Goal: Browse casually: Explore the website without a specific task or goal

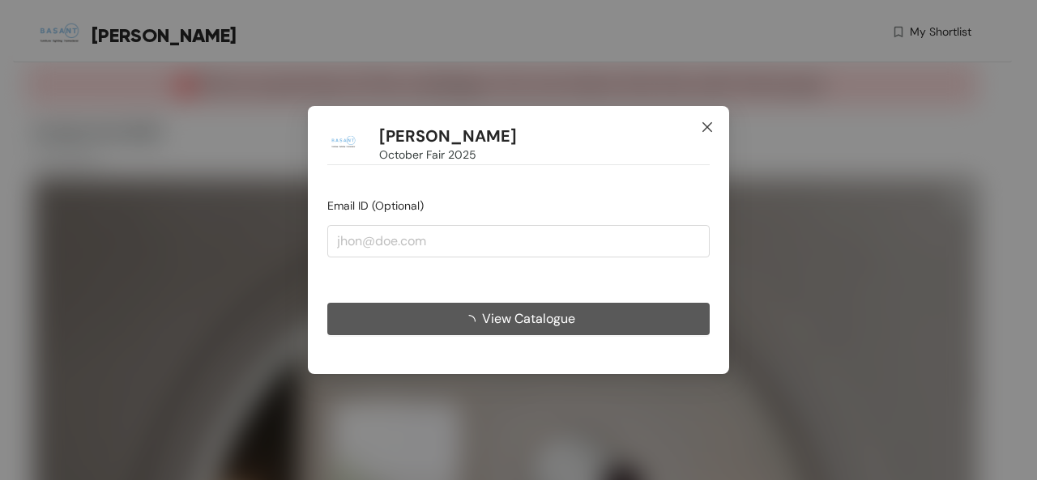
click at [707, 135] on span "Close" at bounding box center [707, 128] width 44 height 44
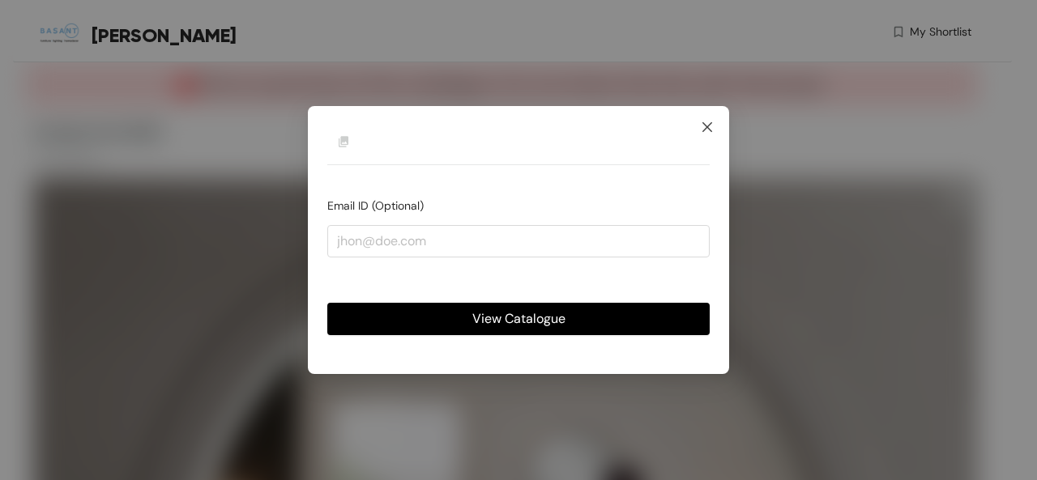
click at [716, 134] on span "Close" at bounding box center [707, 128] width 44 height 44
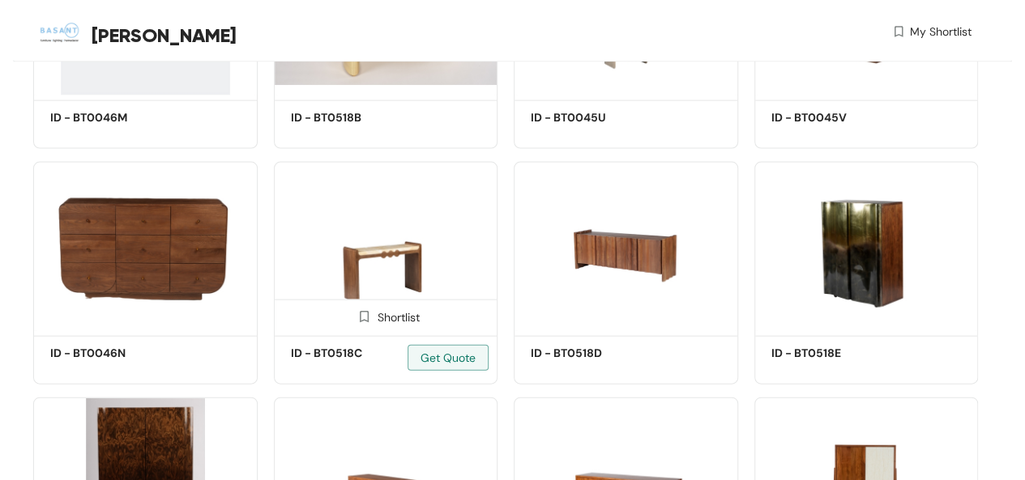
scroll to position [1436, 0]
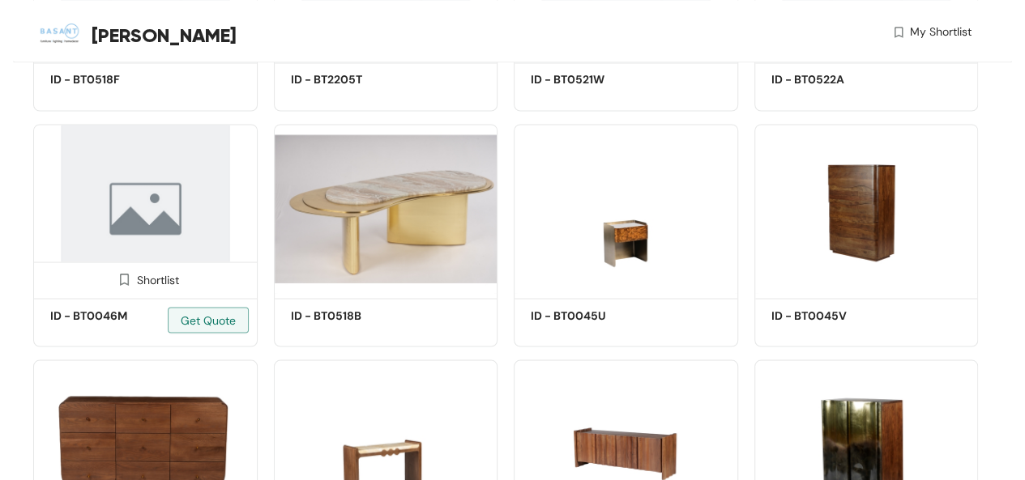
click at [157, 215] on img at bounding box center [145, 208] width 224 height 169
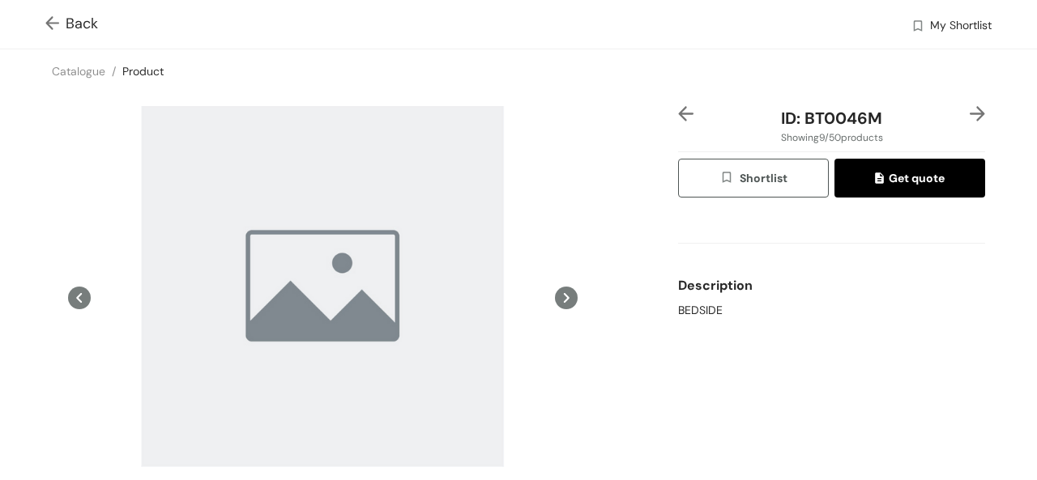
click at [58, 19] on img at bounding box center [55, 24] width 20 height 17
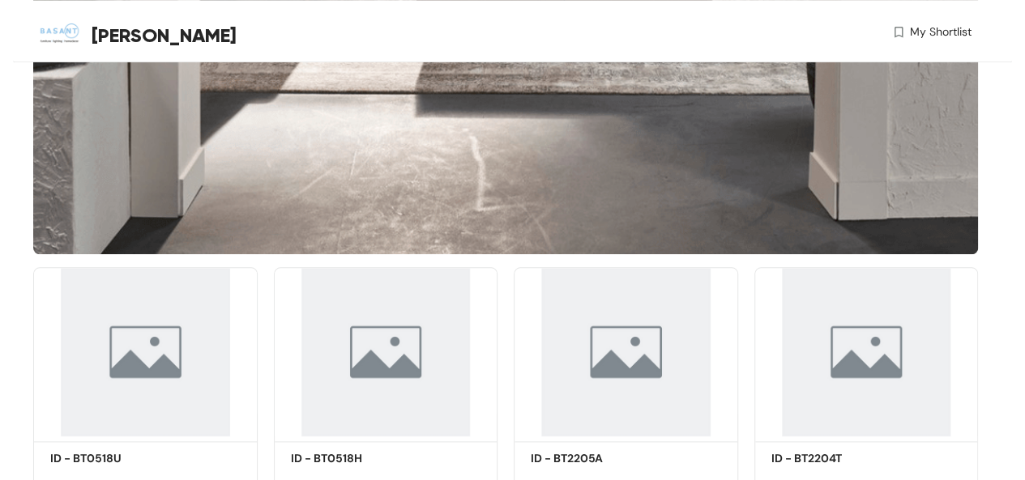
scroll to position [1472, 0]
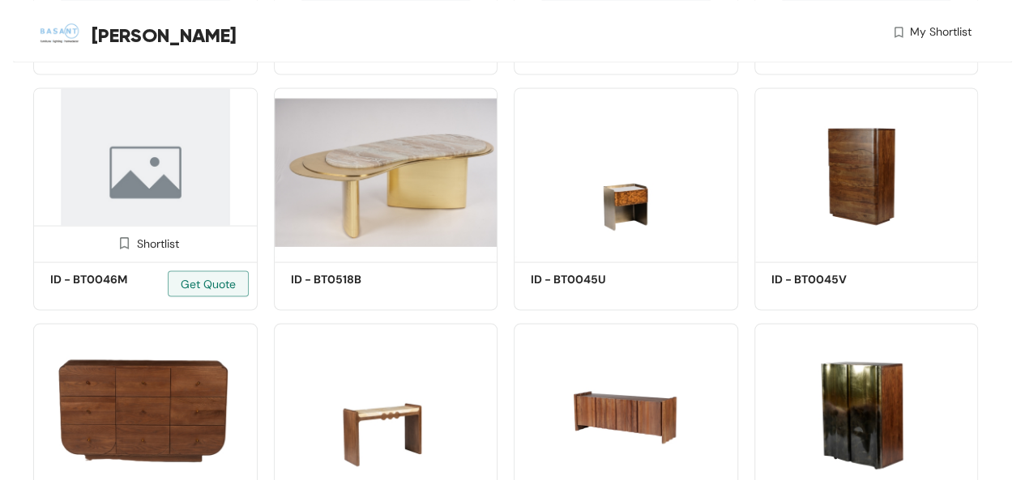
click at [218, 215] on img at bounding box center [145, 172] width 224 height 169
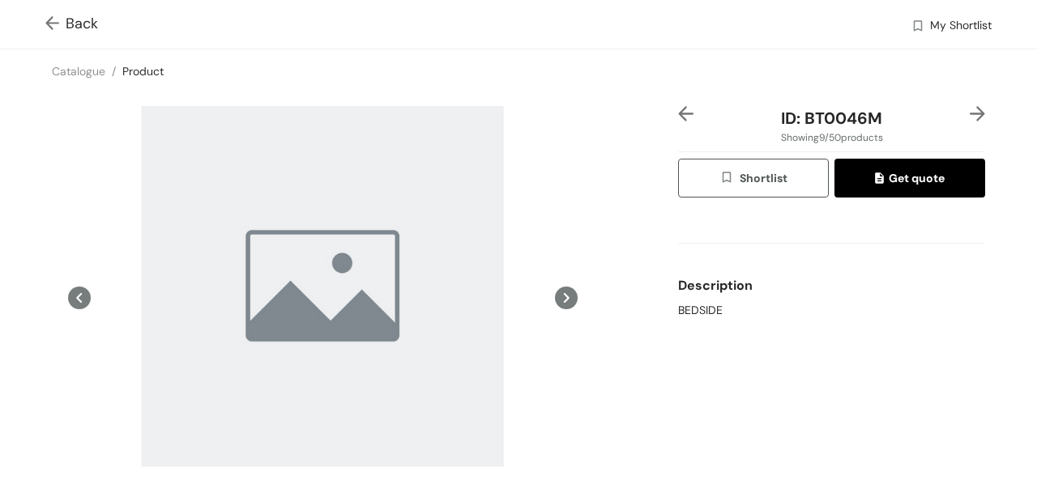
click at [55, 26] on img at bounding box center [55, 24] width 20 height 17
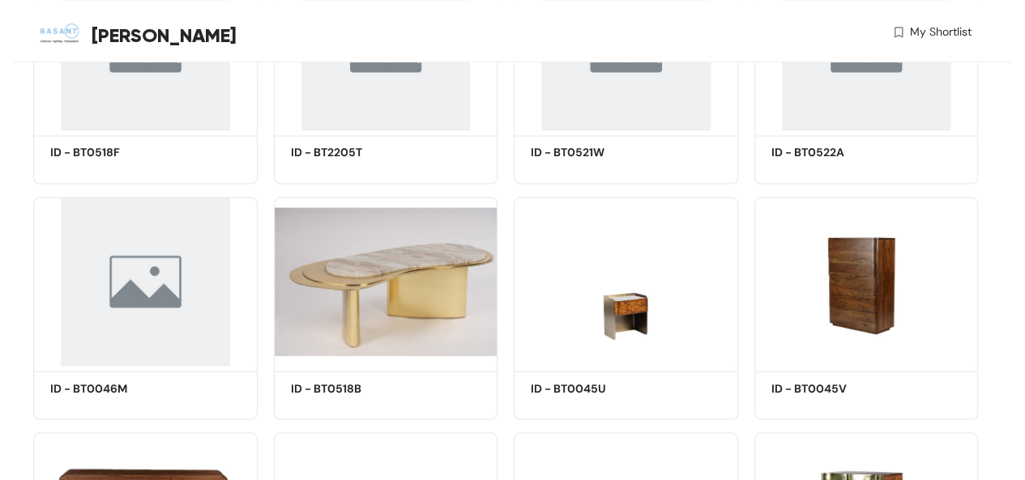
scroll to position [1495, 0]
